Goal: Information Seeking & Learning: Learn about a topic

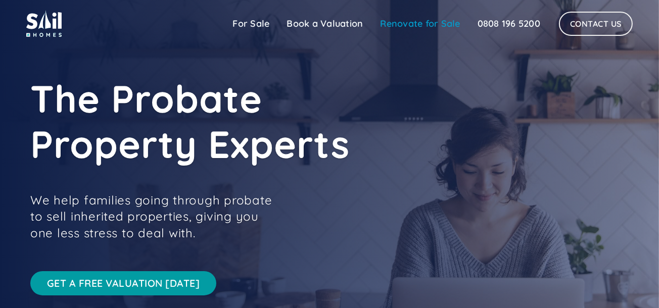
click at [425, 24] on link "Renovate for Sale" at bounding box center [420, 24] width 97 height 20
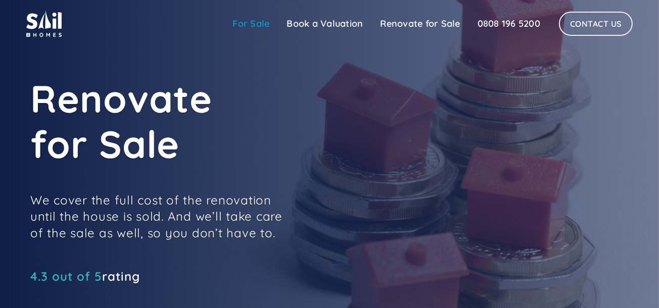
click at [251, 24] on link "For Sale" at bounding box center [251, 24] width 54 height 20
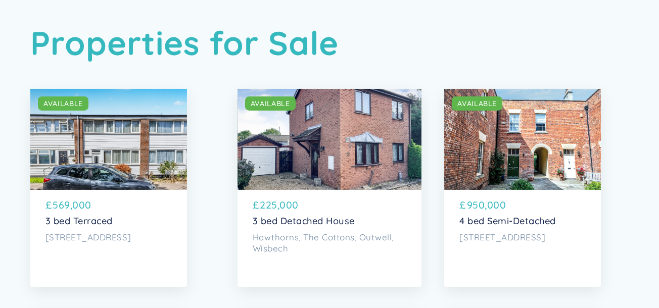
scroll to position [43, 0]
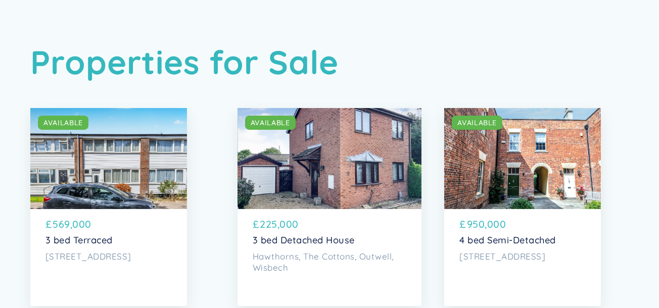
click at [568, 167] on div "SOLD AVAILABLE" at bounding box center [522, 158] width 157 height 101
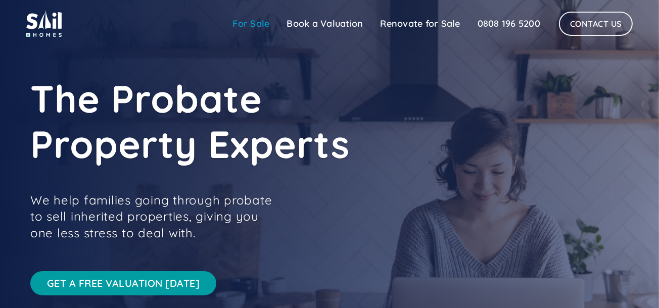
click at [258, 24] on link "For Sale" at bounding box center [251, 24] width 54 height 20
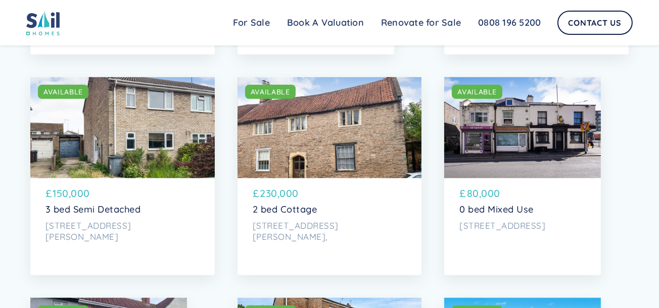
scroll to position [1176, 0]
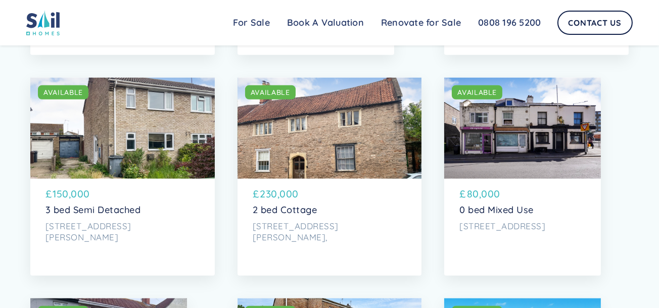
click at [339, 170] on div "SOLD AVAILABLE" at bounding box center [330, 128] width 185 height 101
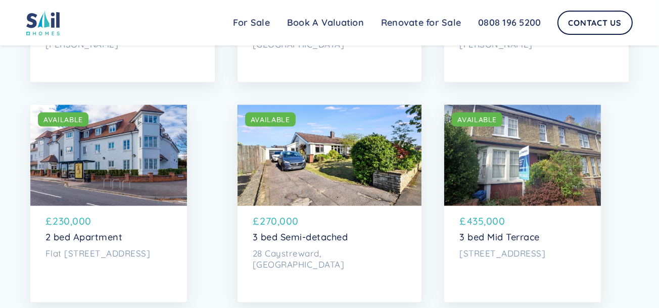
scroll to position [2048, 0]
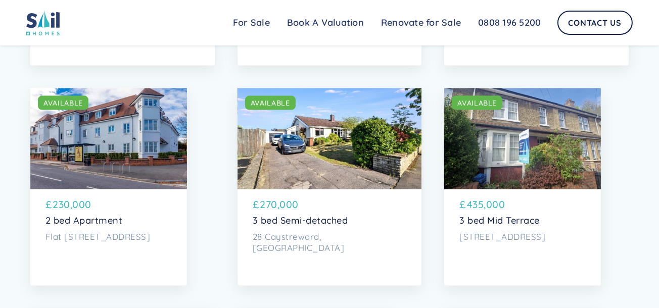
click at [524, 165] on div "SOLD AVAILABLE" at bounding box center [522, 138] width 157 height 101
click at [518, 160] on div "SOLD AVAILABLE" at bounding box center [522, 138] width 157 height 101
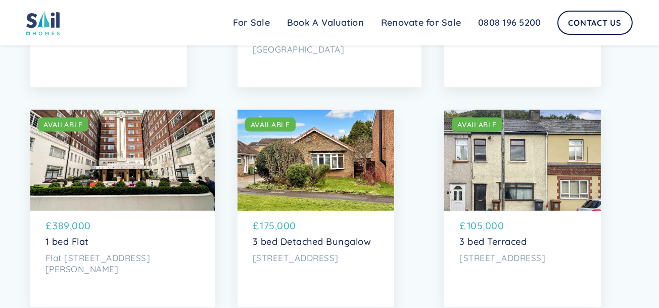
scroll to position [2266, 0]
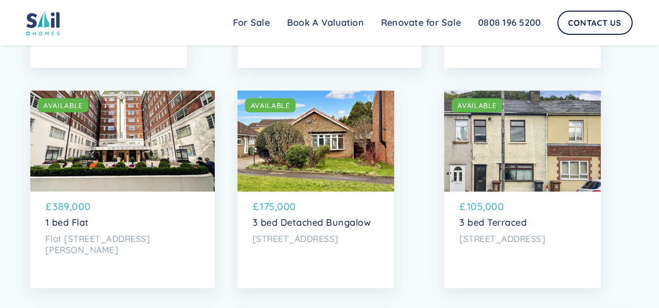
click at [541, 175] on div "SOLD AVAILABLE" at bounding box center [522, 141] width 157 height 101
click at [576, 160] on div "SOLD AVAILABLE" at bounding box center [522, 141] width 157 height 101
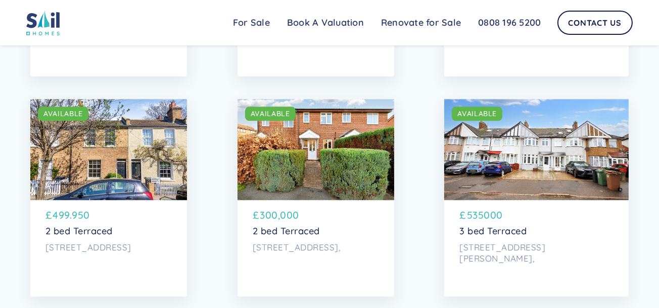
scroll to position [2963, 0]
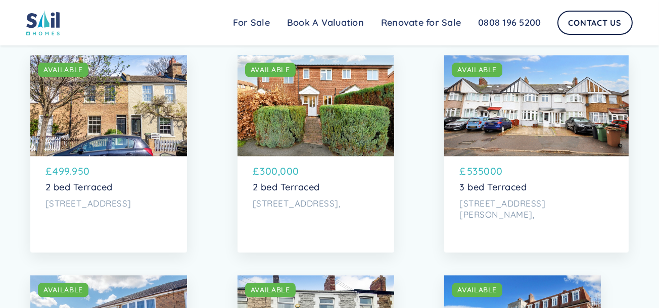
click at [175, 148] on div "SOLD AVAILABLE" at bounding box center [108, 105] width 157 height 101
click at [139, 155] on div "SOLD AVAILABLE" at bounding box center [108, 105] width 157 height 101
click at [138, 111] on div "SOLD AVAILABLE" at bounding box center [108, 105] width 157 height 101
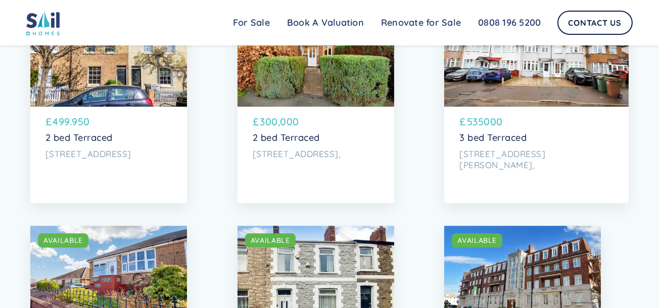
scroll to position [2919, 0]
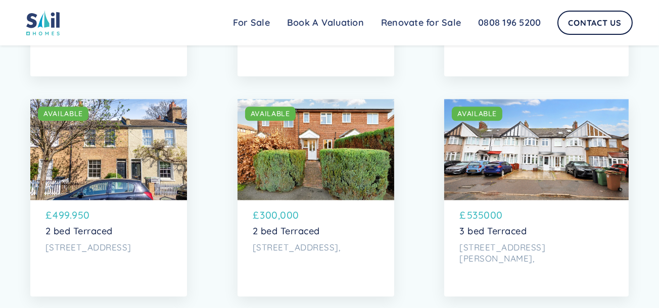
click at [123, 173] on div "SOLD AVAILABLE" at bounding box center [108, 149] width 157 height 101
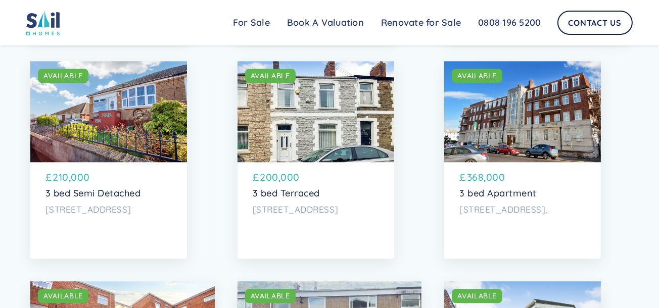
scroll to position [3225, 0]
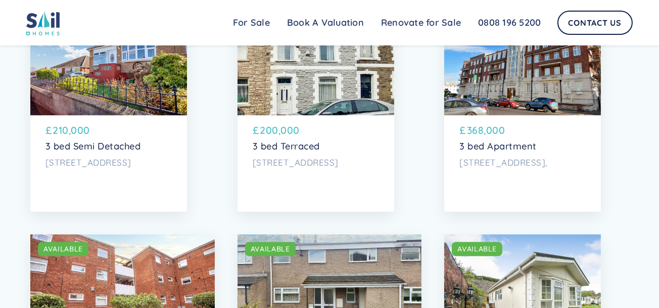
click at [316, 115] on div "SOLD AVAILABLE" at bounding box center [316, 64] width 157 height 101
click at [297, 114] on div "SOLD AVAILABLE" at bounding box center [316, 64] width 157 height 101
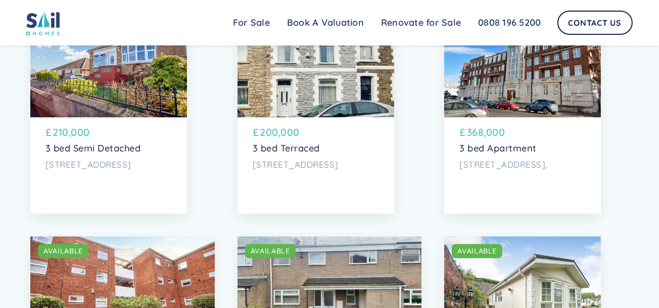
scroll to position [3137, 0]
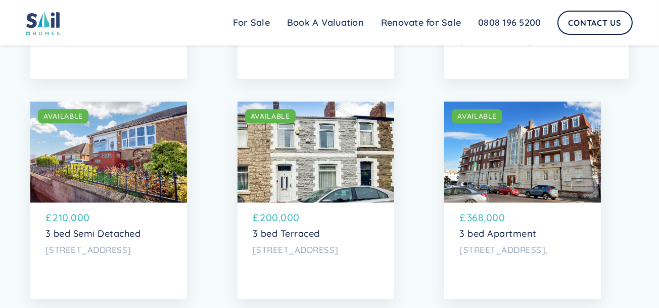
click at [325, 199] on div "SOLD AVAILABLE" at bounding box center [316, 152] width 157 height 101
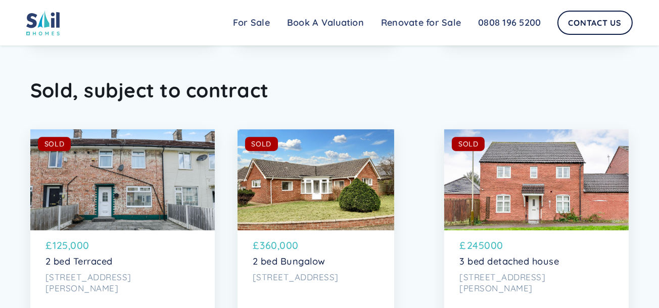
scroll to position [4009, 0]
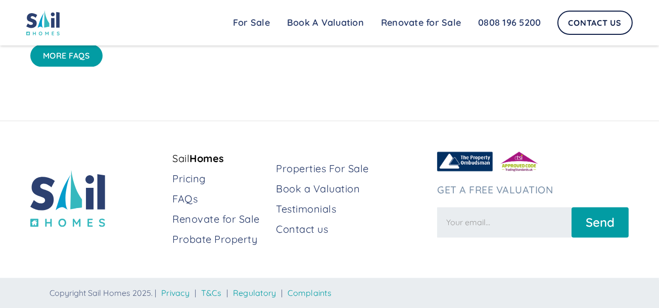
scroll to position [2689, 0]
click at [296, 233] on link "Contact us" at bounding box center [352, 229] width 153 height 14
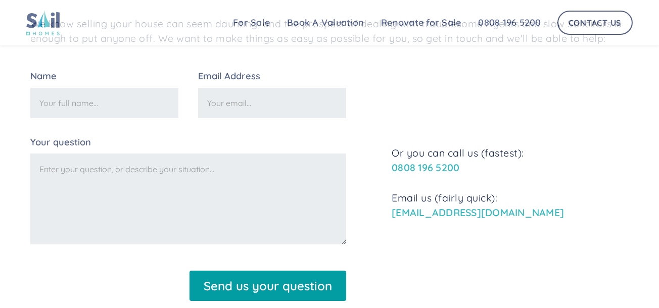
scroll to position [153, 0]
